Goal: Information Seeking & Learning: Learn about a topic

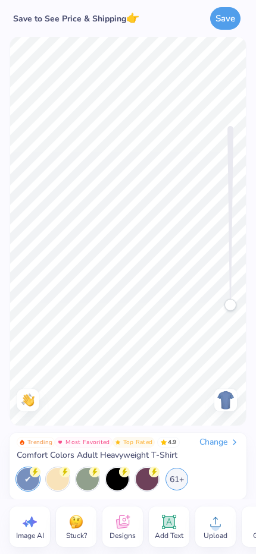
click at [87, 495] on div "Stuck?" at bounding box center [76, 527] width 40 height 40
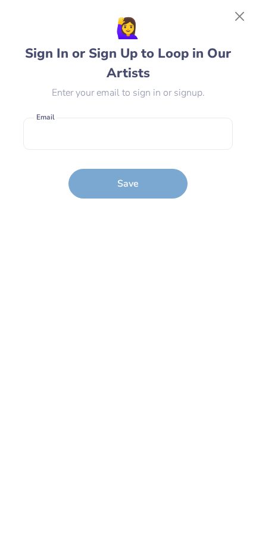
click at [87, 495] on div "🙋‍♀️ Sign In or Sign Up to Loop in Our Artists Enter your email to sign in or s…" at bounding box center [127, 278] width 209 height 528
click at [245, 15] on button "Close" at bounding box center [239, 16] width 23 height 23
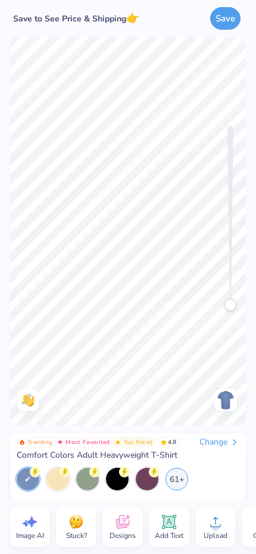
click at [127, 495] on span "Designs" at bounding box center [122, 536] width 26 height 10
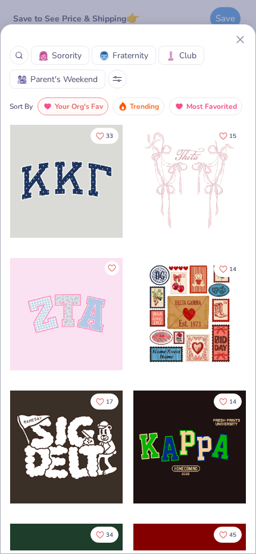
click at [235, 39] on icon at bounding box center [240, 39] width 12 height 12
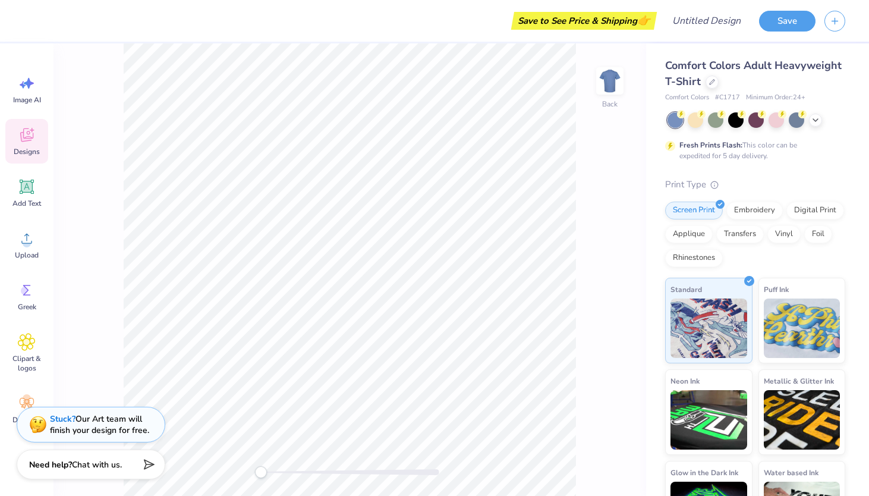
click at [40, 146] on div "Designs" at bounding box center [26, 141] width 43 height 45
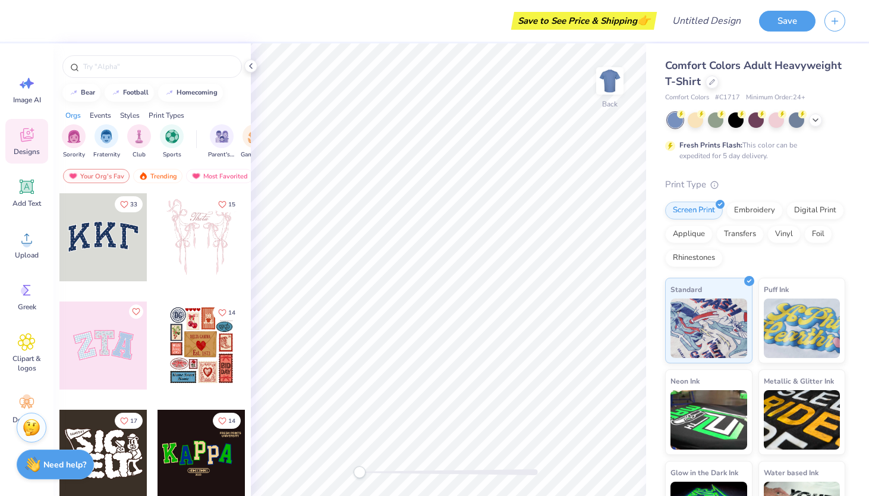
click at [40, 146] on div "Designs" at bounding box center [26, 141] width 43 height 45
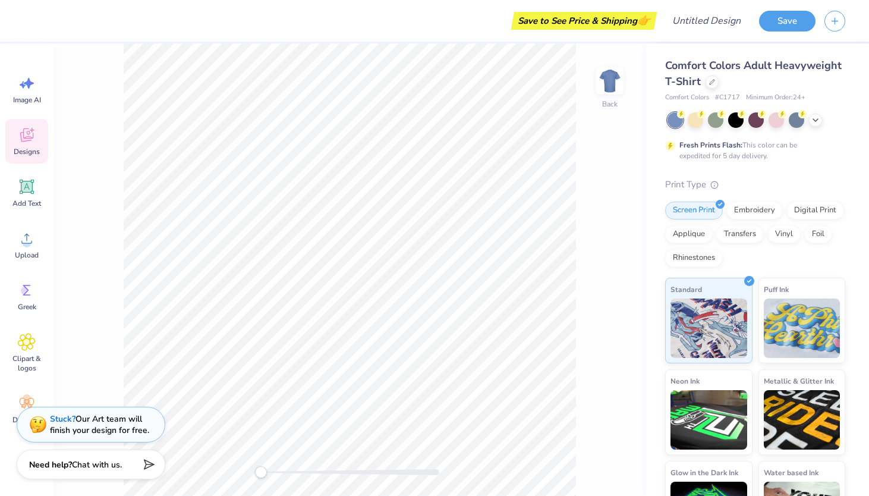
click at [32, 134] on icon at bounding box center [27, 135] width 18 height 18
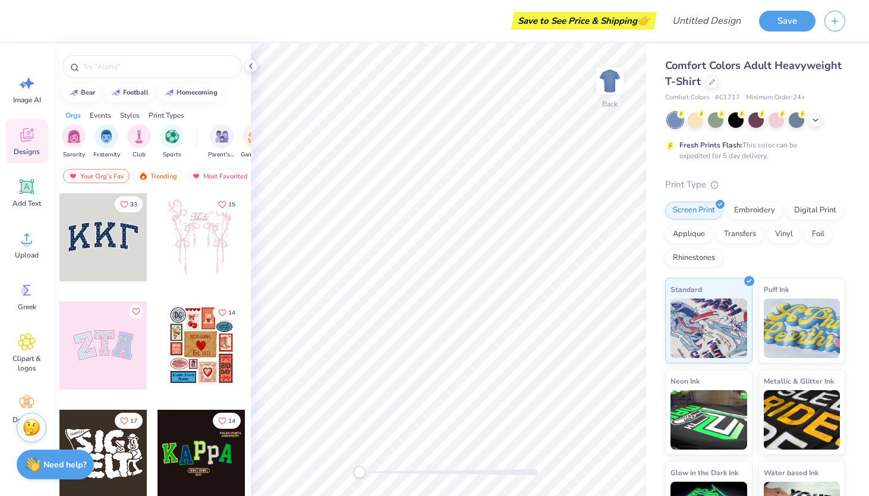
click at [32, 134] on icon at bounding box center [27, 135] width 18 height 18
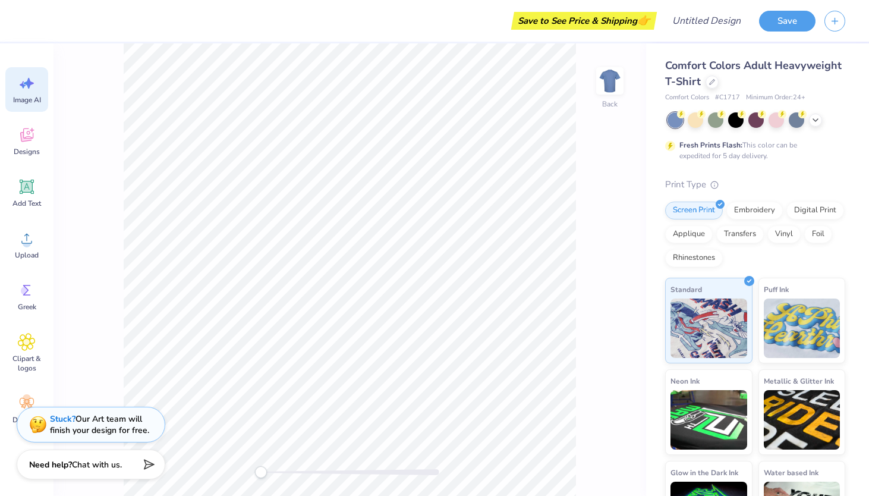
click at [26, 91] on icon at bounding box center [27, 83] width 18 height 18
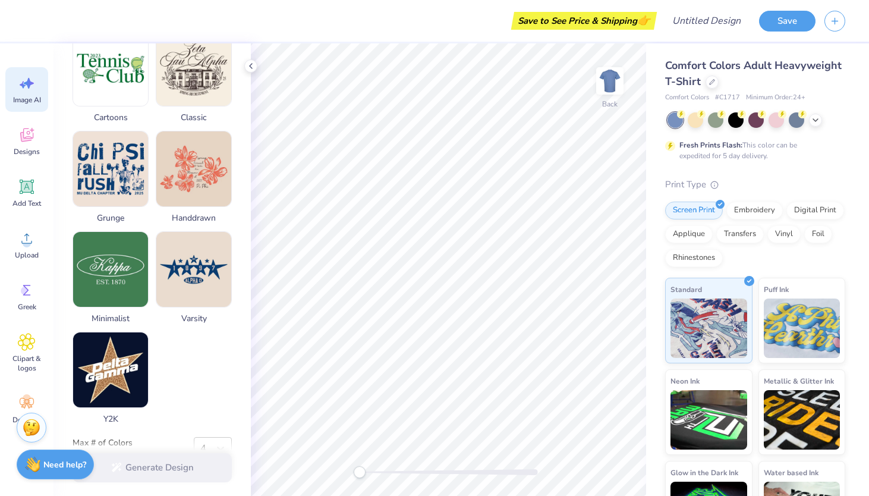
scroll to position [530, 0]
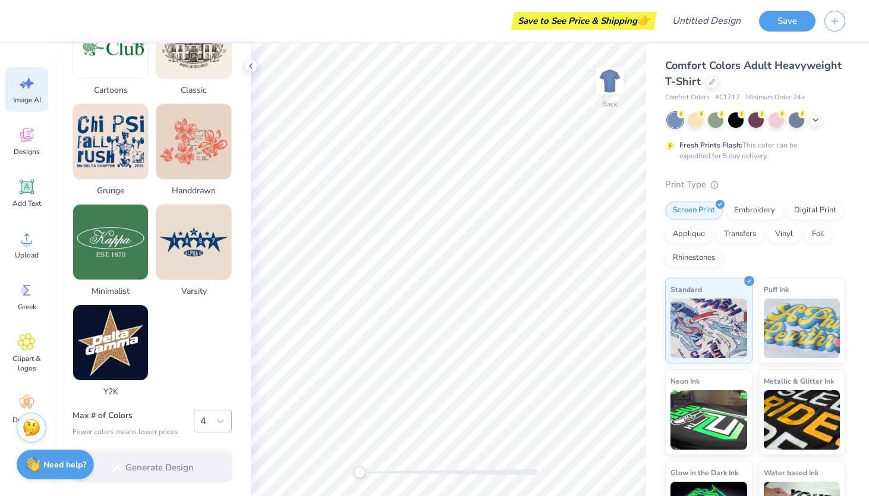
click at [209, 419] on div "4" at bounding box center [201, 421] width 15 height 17
click at [180, 393] on div "Reference Image Surprise Me Text-Based Photorealistic 60s & 70s 80s & 90s Carto…" at bounding box center [152, 49] width 159 height 696
click at [43, 92] on div "Image AI" at bounding box center [26, 89] width 43 height 45
